Goal: Information Seeking & Learning: Understand process/instructions

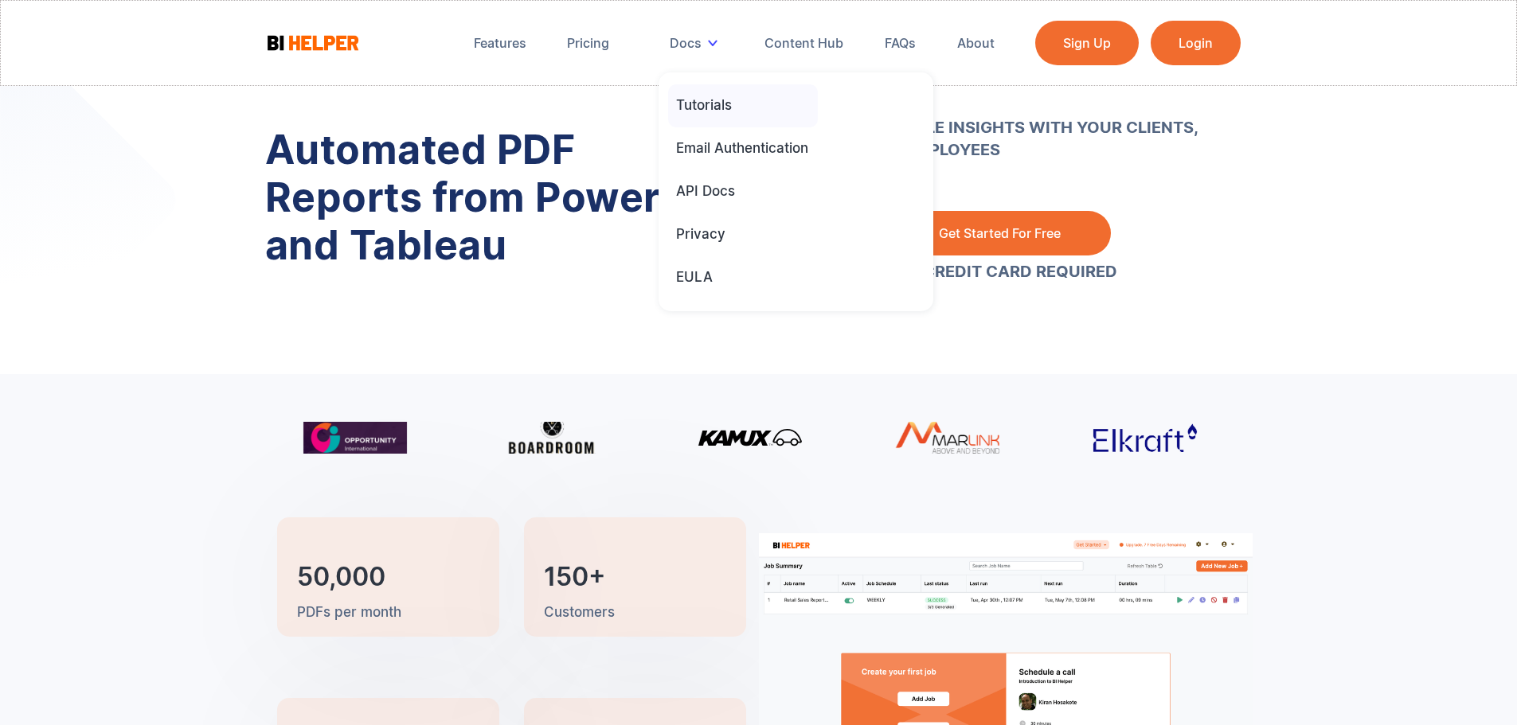
click at [706, 110] on div "Tutorials" at bounding box center [704, 105] width 56 height 18
click at [710, 108] on div "Tutorials" at bounding box center [704, 105] width 56 height 18
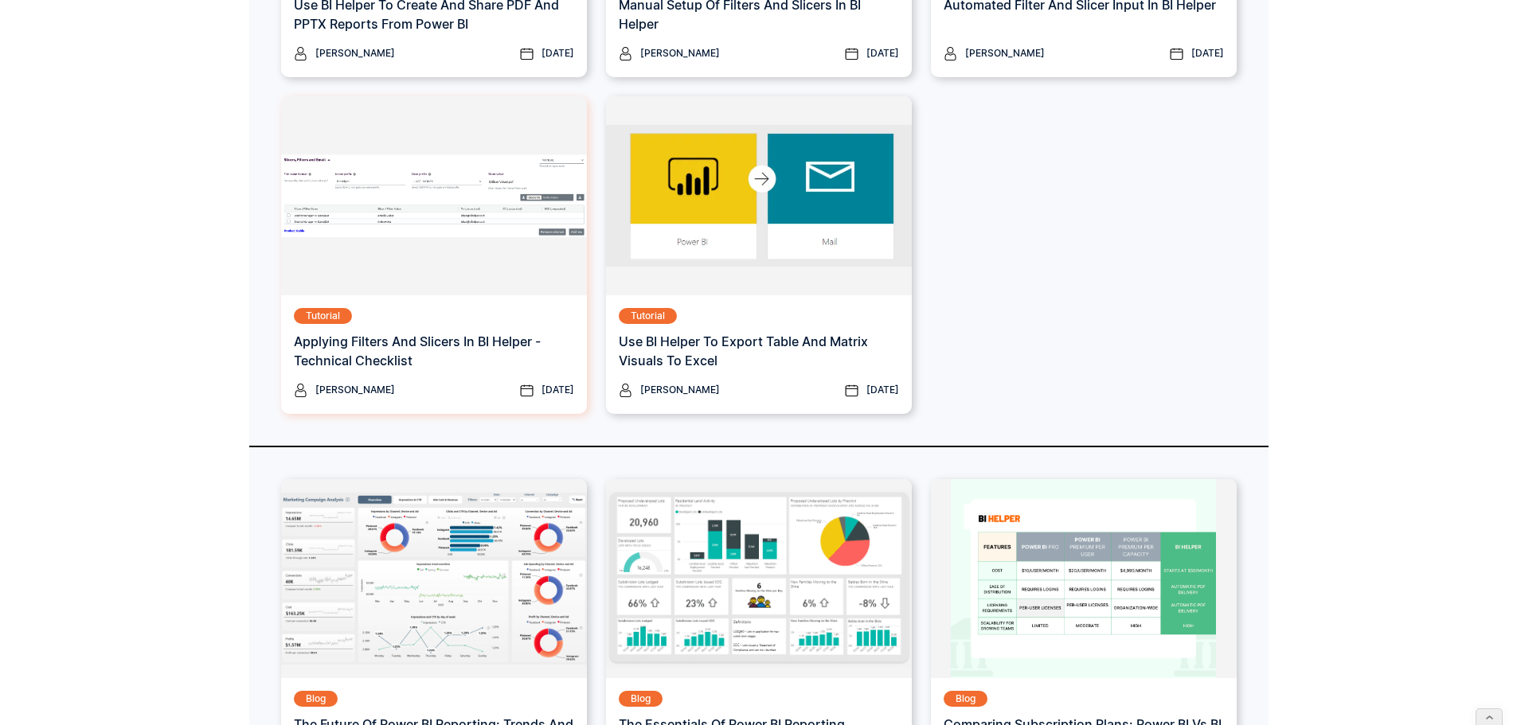
scroll to position [147, 0]
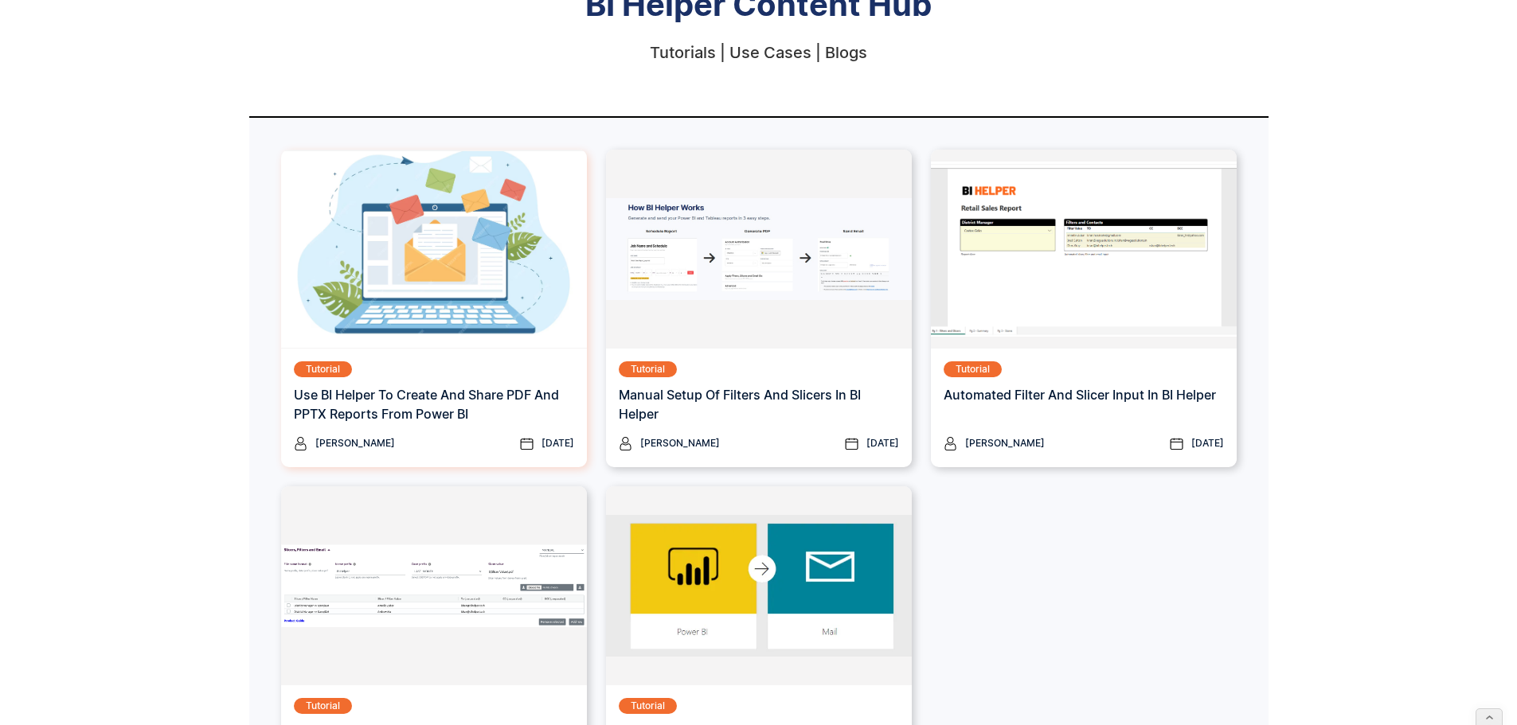
click at [440, 410] on h3 "Use BI Helper To Create And Share PDF and PPTX Reports From Power BI" at bounding box center [434, 404] width 280 height 38
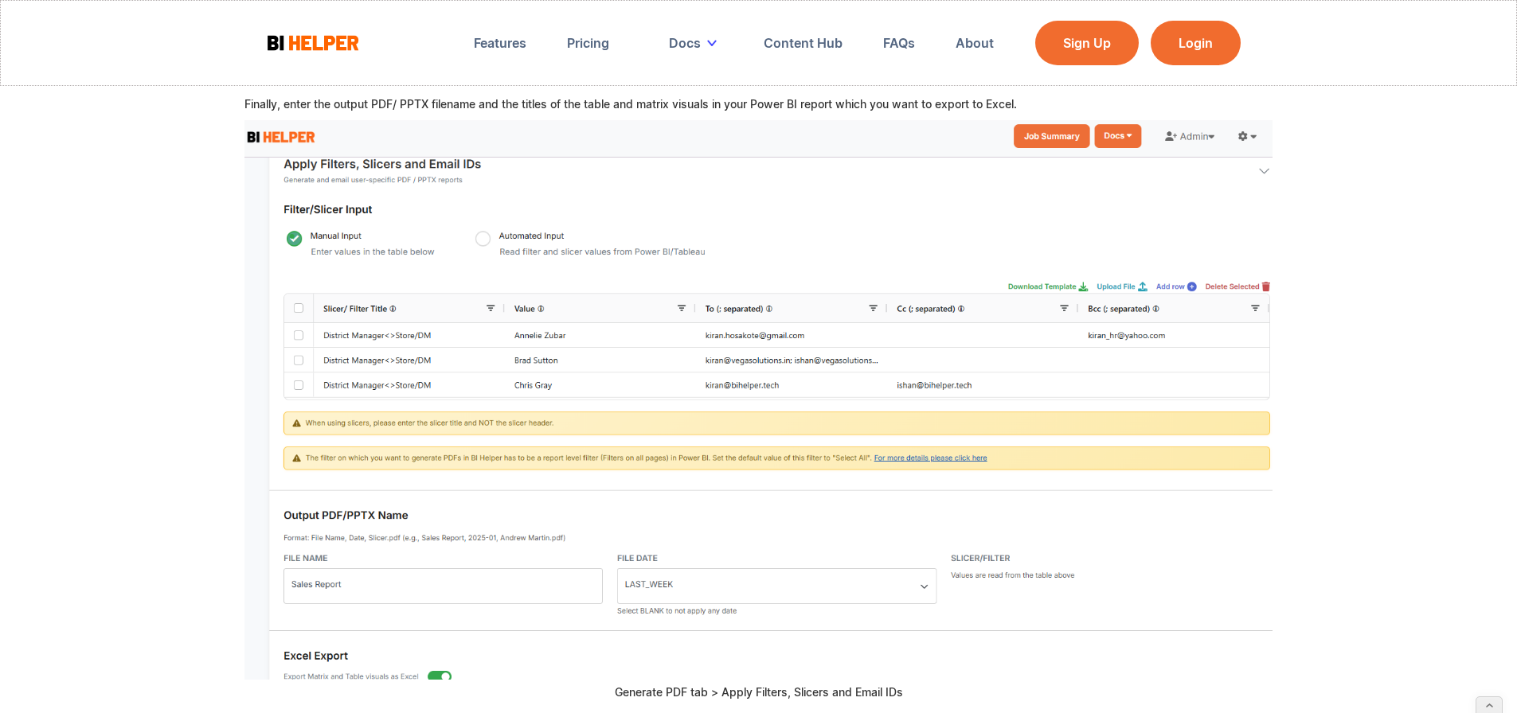
scroll to position [2220, 0]
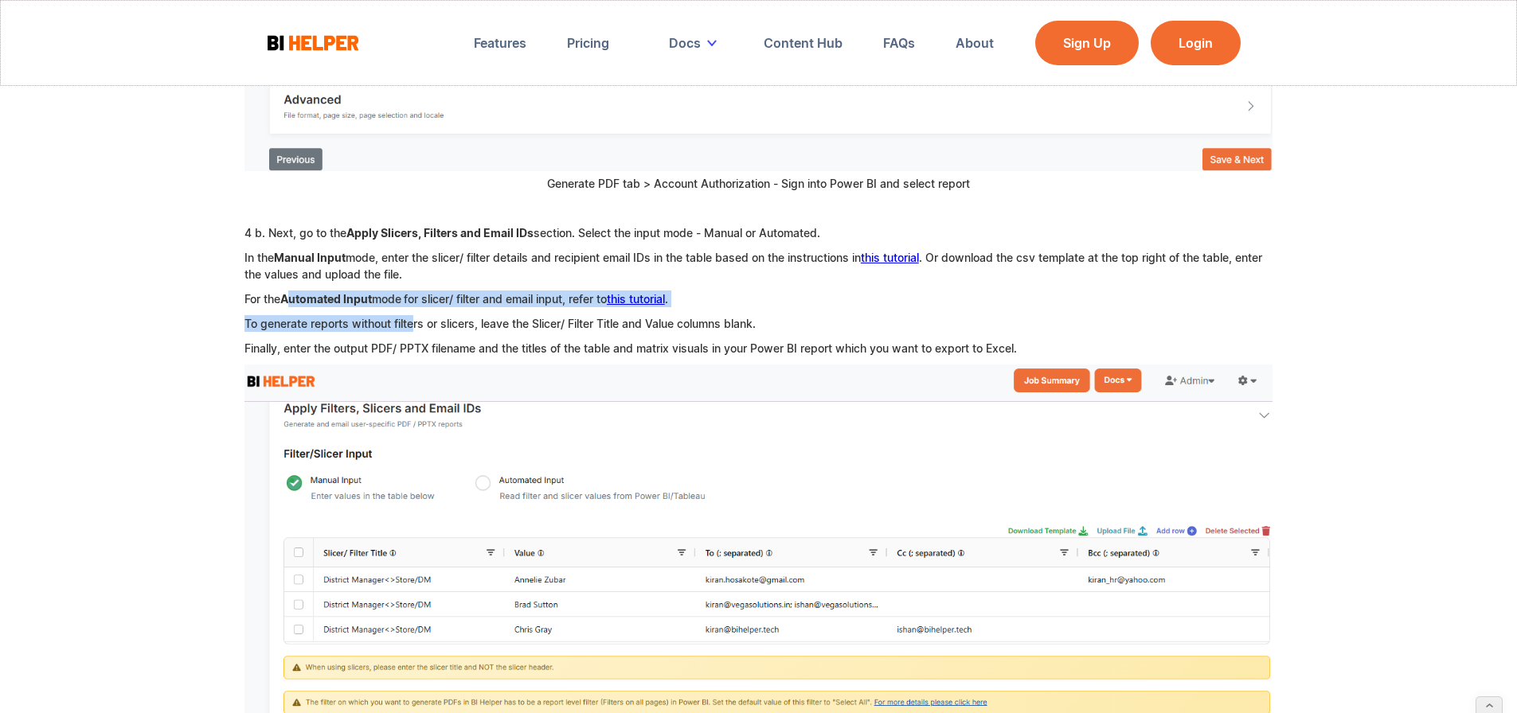
drag, startPoint x: 291, startPoint y: 303, endPoint x: 420, endPoint y: 307, distance: 128.3
click at [420, 307] on div "BI Helper is a SaaS application that automates the creation and distribution of…" at bounding box center [758, 153] width 1029 height 4142
click at [426, 307] on div "BI Helper is a SaaS application that automates the creation and distribution of…" at bounding box center [758, 153] width 1029 height 4142
click at [423, 268] on p "In the Manual Input mode, enter the slicer/ filter details and recipient email …" at bounding box center [758, 265] width 1029 height 33
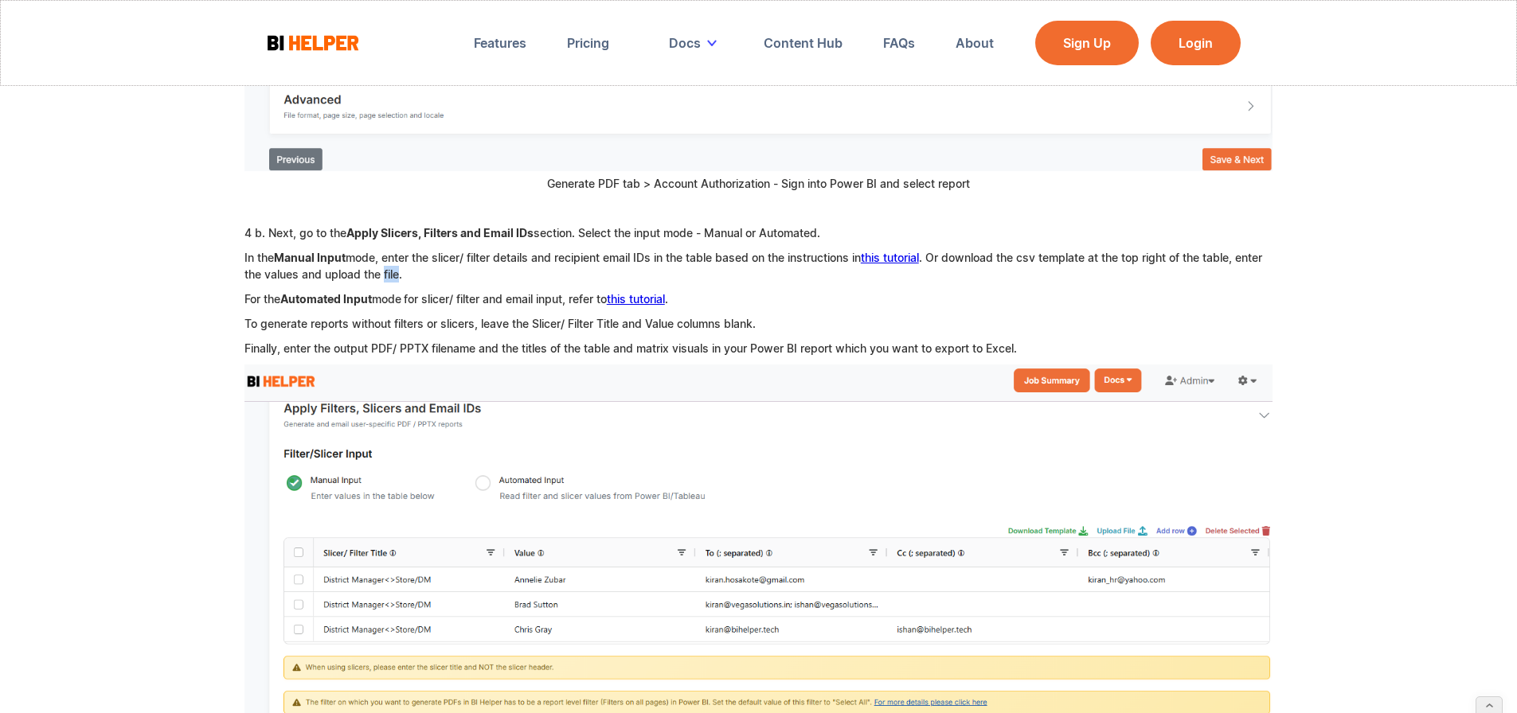
click at [424, 266] on p "In the Manual Input mode, enter the slicer/ filter details and recipient email …" at bounding box center [758, 265] width 1029 height 33
click at [426, 265] on p "In the Manual Input mode, enter the slicer/ filter details and recipient email …" at bounding box center [758, 265] width 1029 height 33
drag, startPoint x: 624, startPoint y: 253, endPoint x: 630, endPoint y: 261, distance: 10.2
click at [630, 260] on p "In the Manual Input mode, enter the slicer/ filter details and recipient email …" at bounding box center [758, 265] width 1029 height 33
click at [902, 259] on link "this tutorial" at bounding box center [890, 258] width 58 height 14
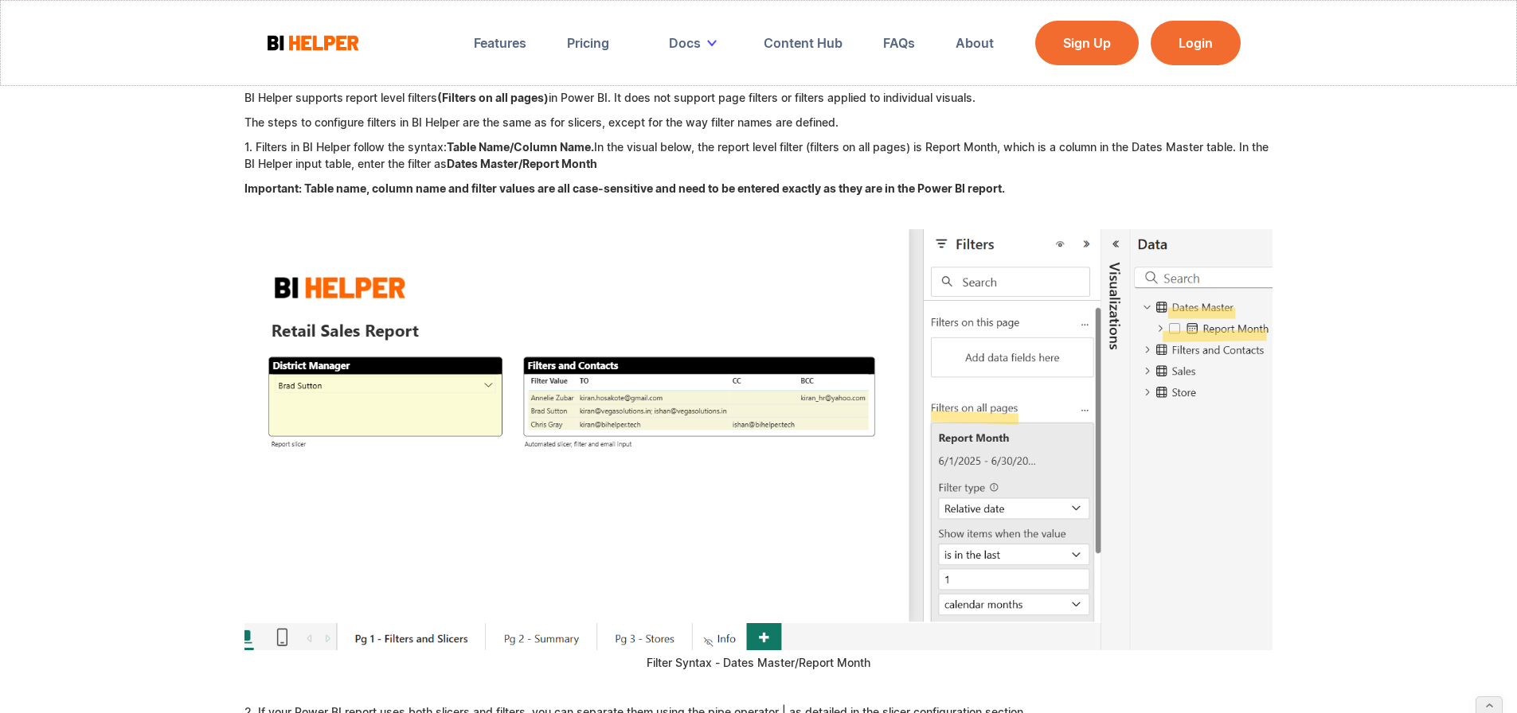
scroll to position [3822, 0]
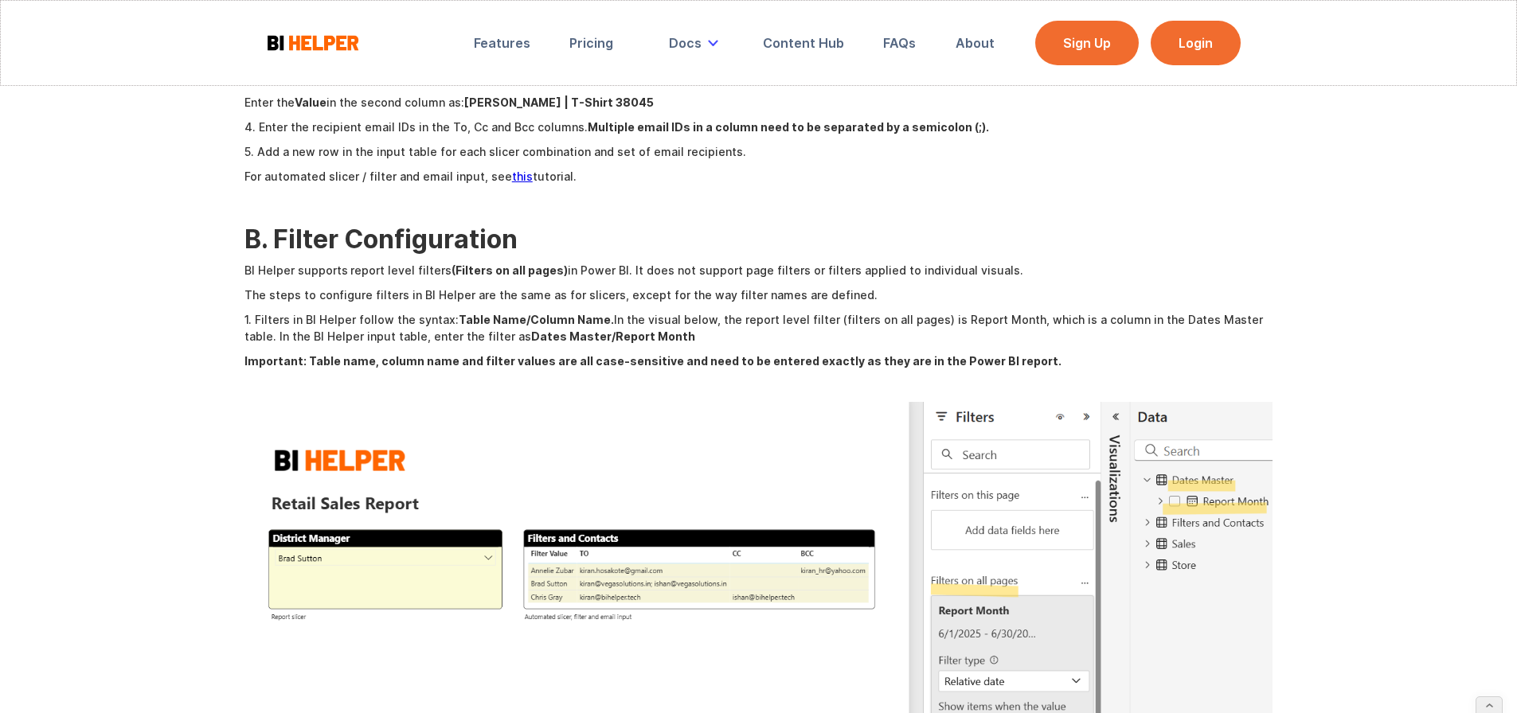
scroll to position [3583, 0]
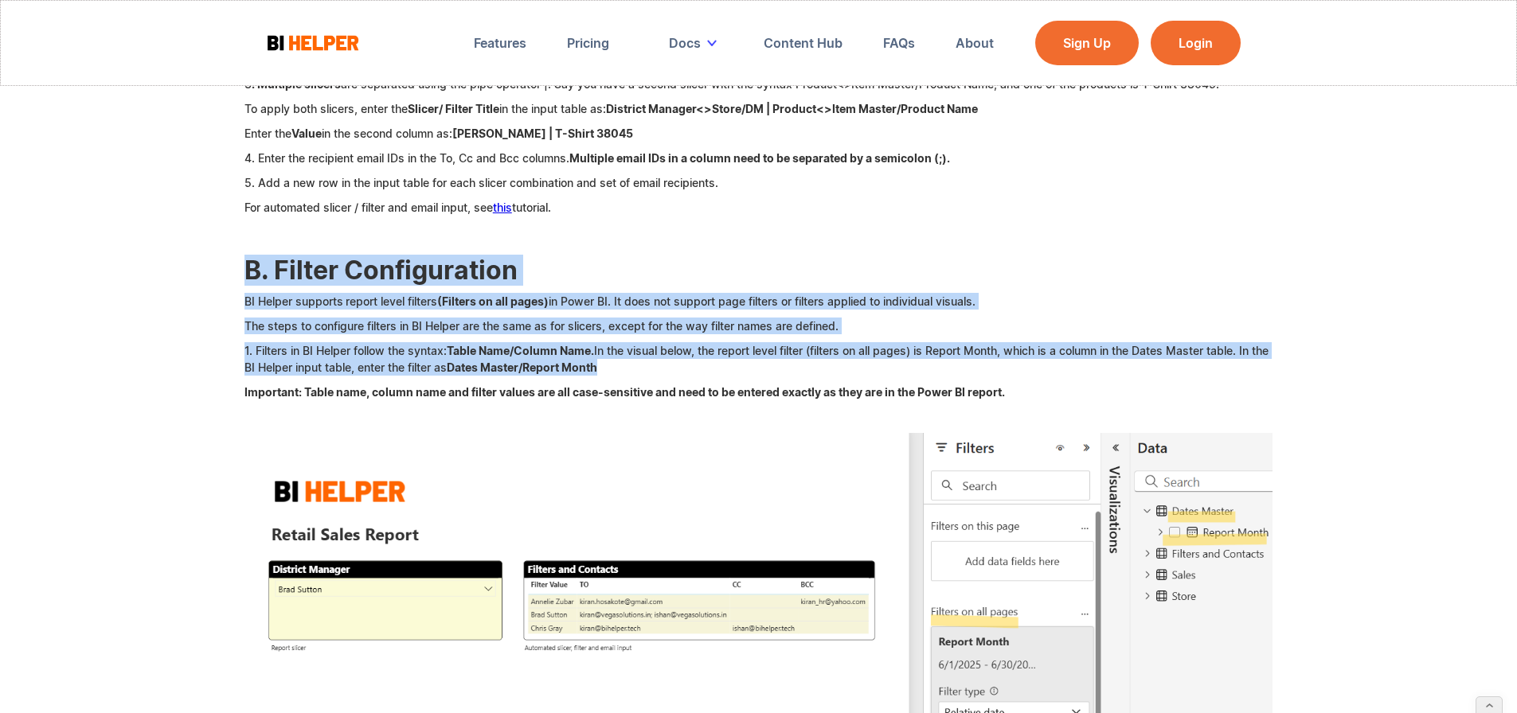
drag, startPoint x: 244, startPoint y: 280, endPoint x: 908, endPoint y: 384, distance: 672.3
click at [657, 376] on p "1. Filters in BI Helper follow the syntax: Table Name/Column Name. In the visua…" at bounding box center [758, 358] width 1029 height 33
drag, startPoint x: 658, startPoint y: 392, endPoint x: 256, endPoint y: 320, distance: 407.7
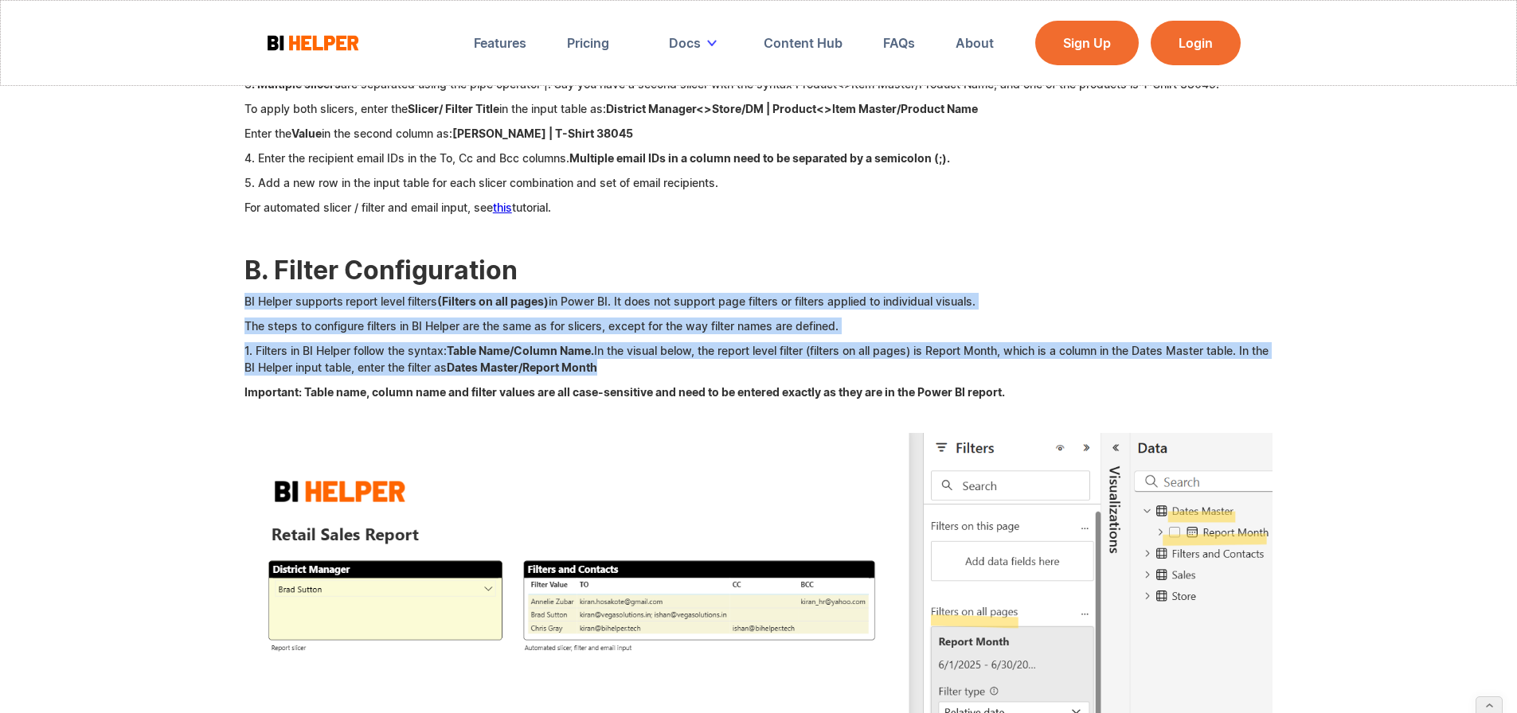
copy div "BI Helper supports report level filters (Filters on all pages) in Power BI. It …"
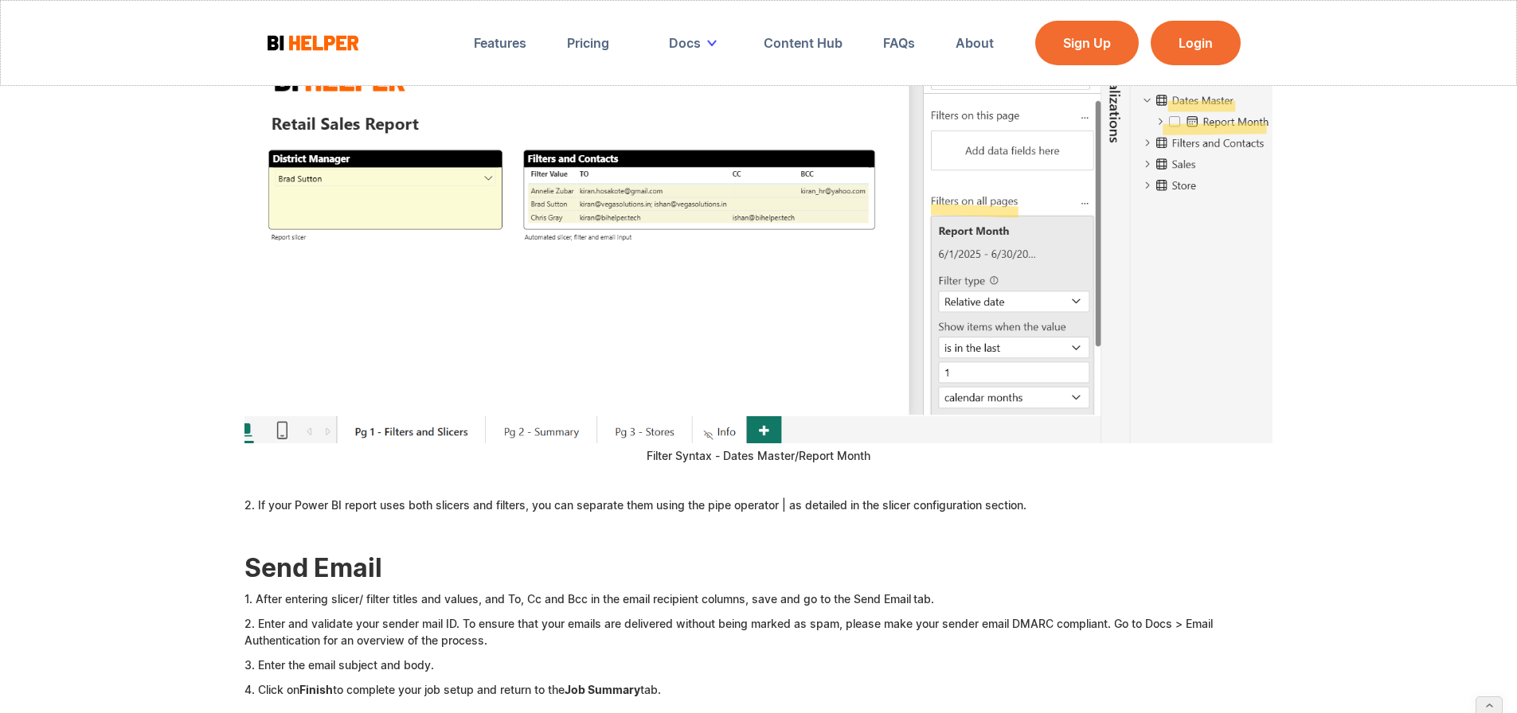
scroll to position [3822, 0]
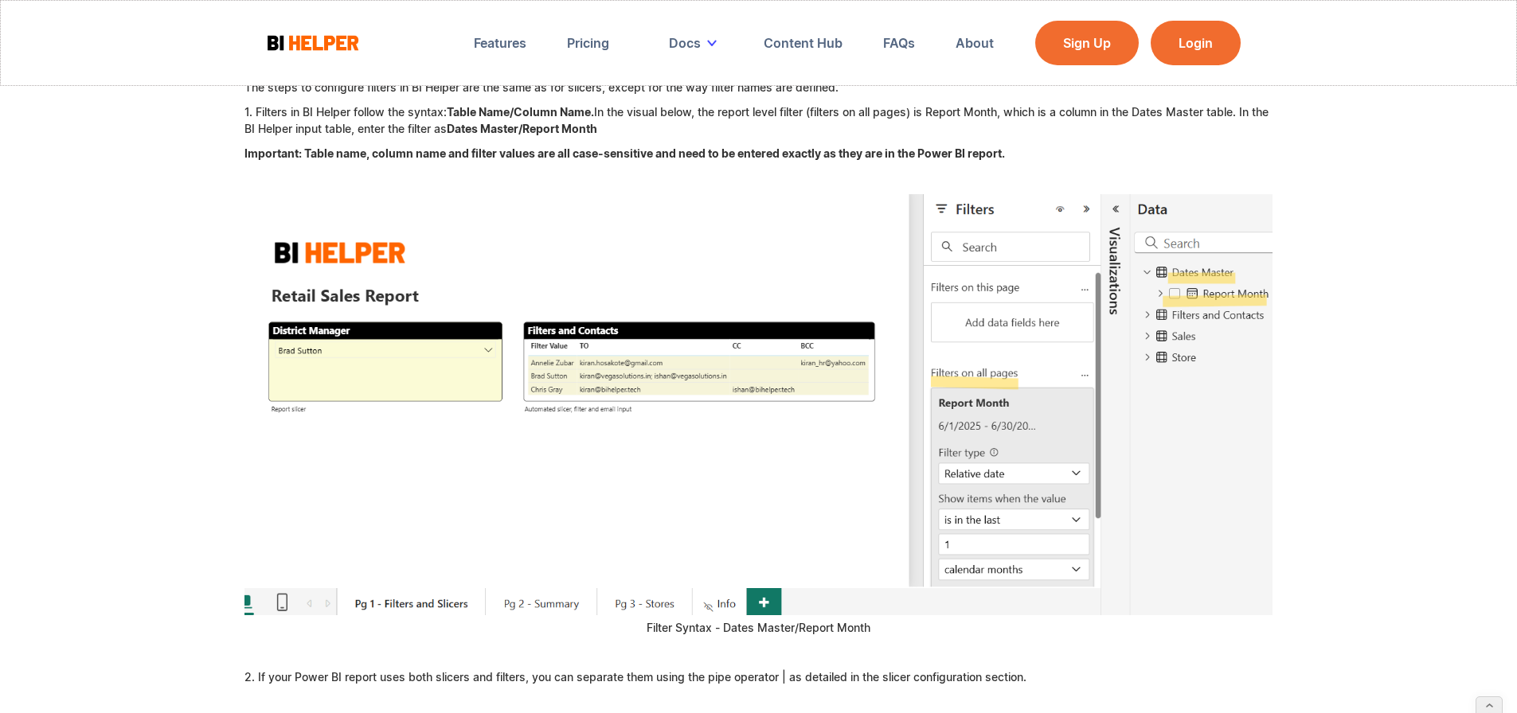
click at [1175, 317] on img at bounding box center [758, 404] width 1029 height 421
